Goal: Transaction & Acquisition: Book appointment/travel/reservation

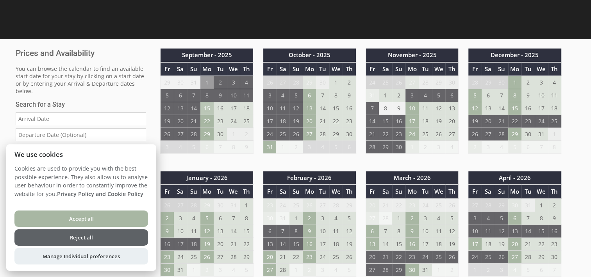
click at [210, 111] on td "15" at bounding box center [207, 108] width 13 height 13
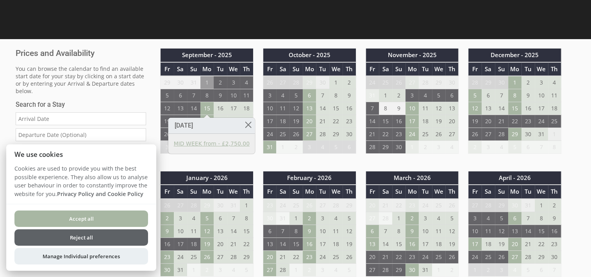
click at [201, 142] on link "MID WEEK from - £2,750.00" at bounding box center [212, 144] width 76 height 8
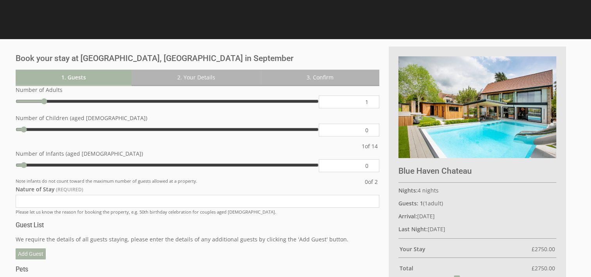
type input "2"
type input "3"
type input "4"
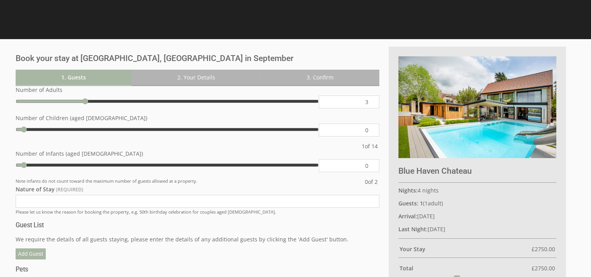
type input "4"
type input "5"
type input "6"
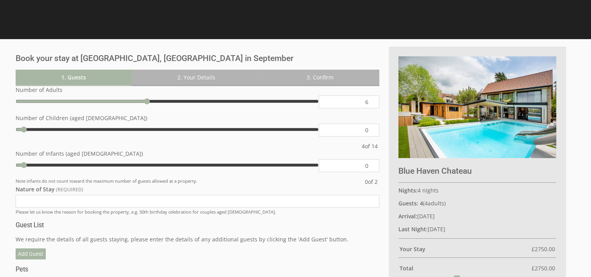
type input "7"
type input "8"
type input "9"
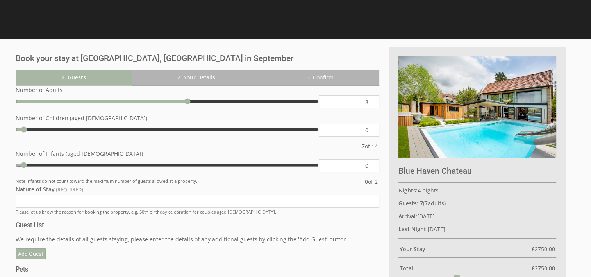
type input "9"
type input "10"
type input "11"
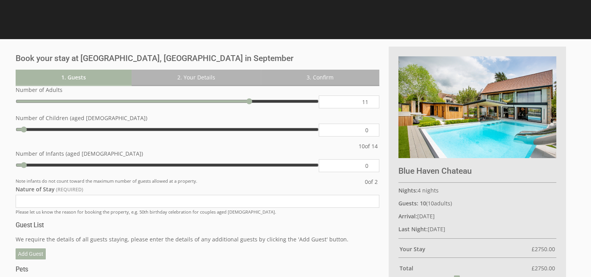
type input "12"
type input "13"
type input "14"
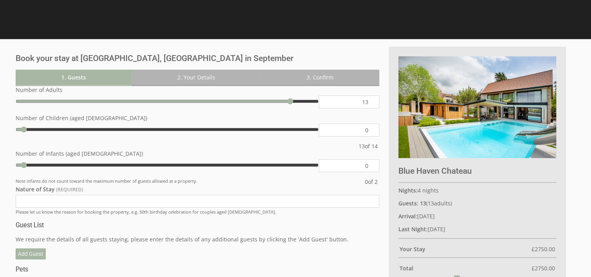
type input "14"
drag, startPoint x: 45, startPoint y: 102, endPoint x: 331, endPoint y: 116, distance: 286.5
type input "14"
click at [319, 107] on input "range" at bounding box center [167, 101] width 303 height 12
